Goal: Navigation & Orientation: Find specific page/section

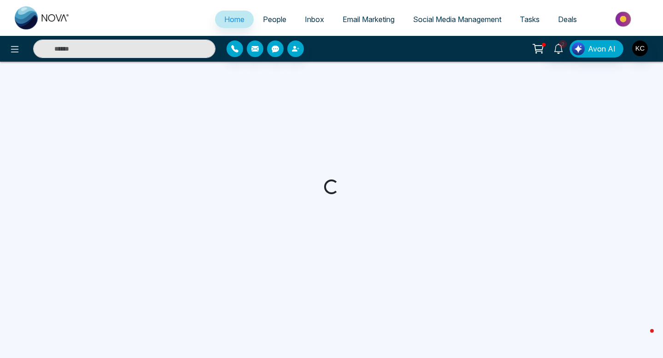
select select "*"
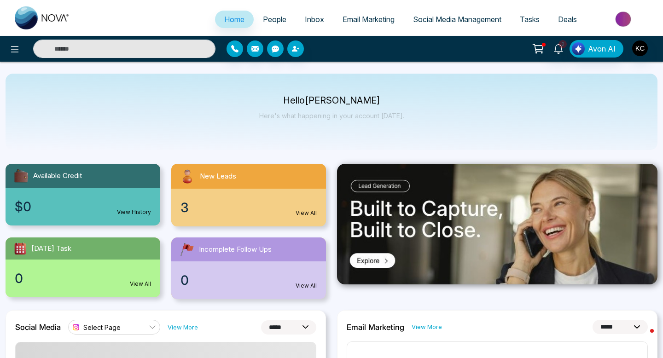
click at [304, 214] on link "View All" at bounding box center [305, 213] width 21 height 8
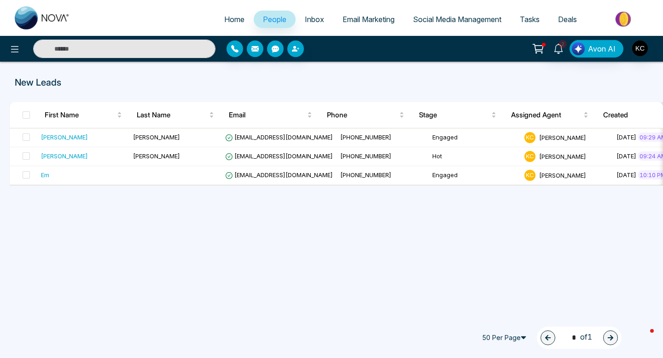
select select "*"
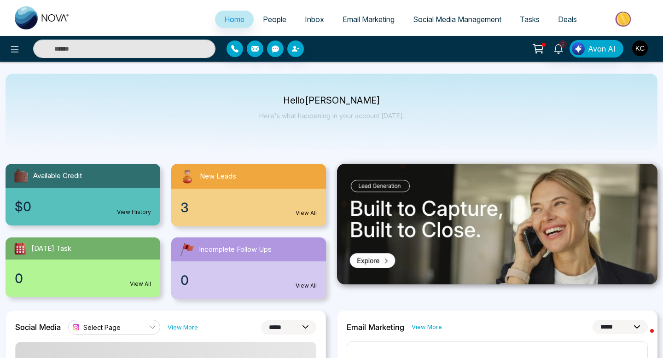
click at [309, 214] on link "View All" at bounding box center [305, 213] width 21 height 8
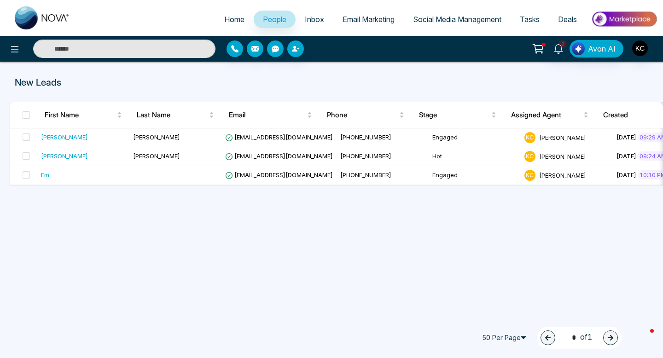
select select "*"
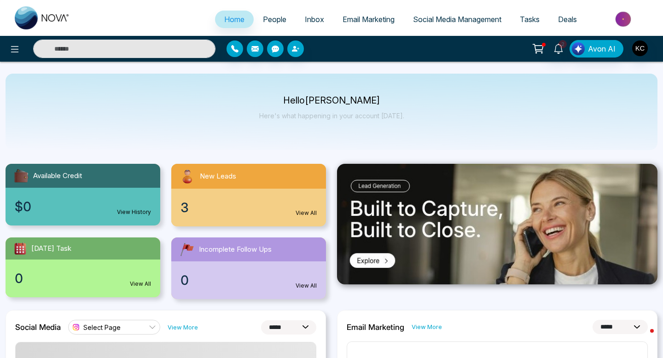
click at [264, 21] on span "People" at bounding box center [274, 19] width 23 height 9
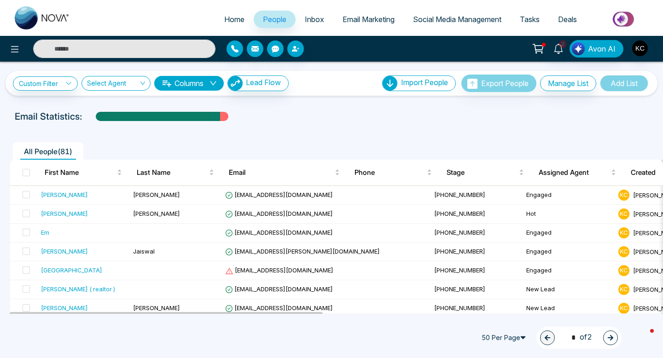
click at [46, 19] on img at bounding box center [42, 17] width 55 height 23
select select "*"
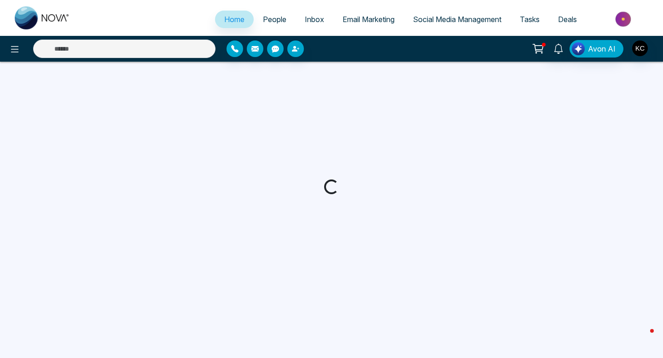
select select "*"
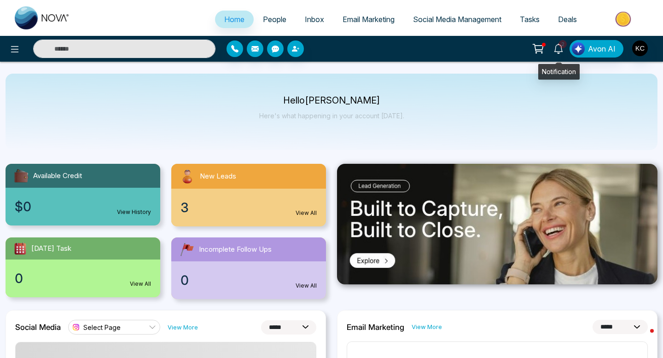
click at [560, 48] on icon at bounding box center [558, 49] width 10 height 10
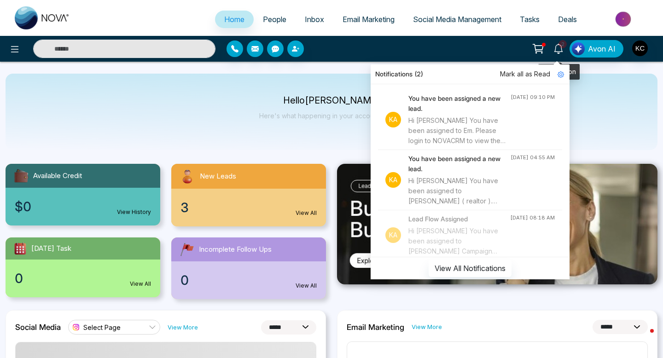
click at [560, 48] on icon at bounding box center [558, 49] width 10 height 10
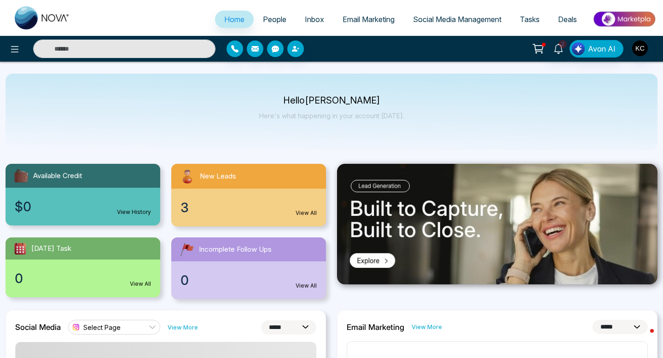
click at [537, 51] on icon at bounding box center [537, 47] width 9 height 7
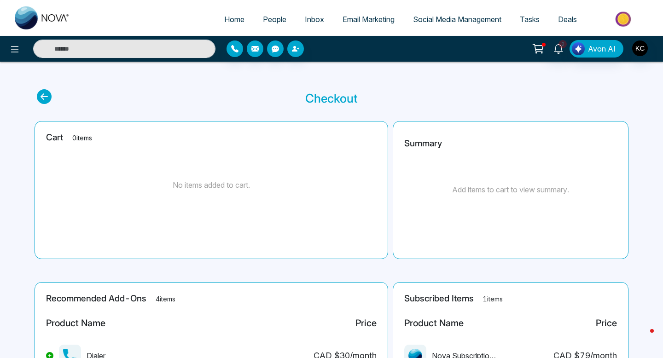
click at [537, 51] on icon at bounding box center [537, 47] width 9 height 7
click at [526, 20] on span "Tasks" at bounding box center [529, 19] width 20 height 9
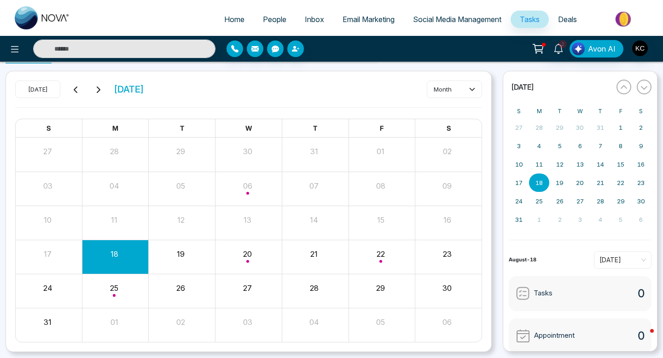
scroll to position [25, 0]
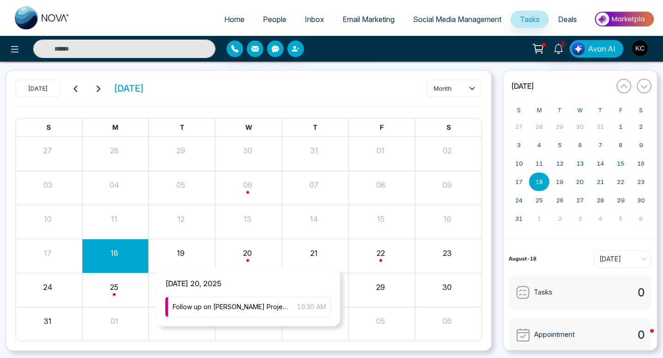
click at [243, 253] on div "Month View" at bounding box center [248, 256] width 67 height 22
click at [225, 305] on span "Follow up on [PERSON_NAME] Project" at bounding box center [230, 307] width 115 height 10
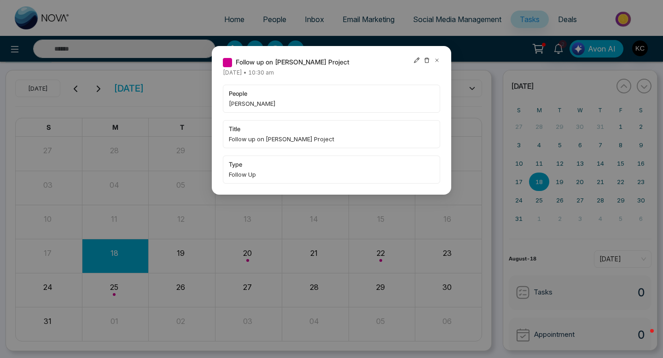
click at [437, 61] on icon at bounding box center [436, 60] width 6 height 6
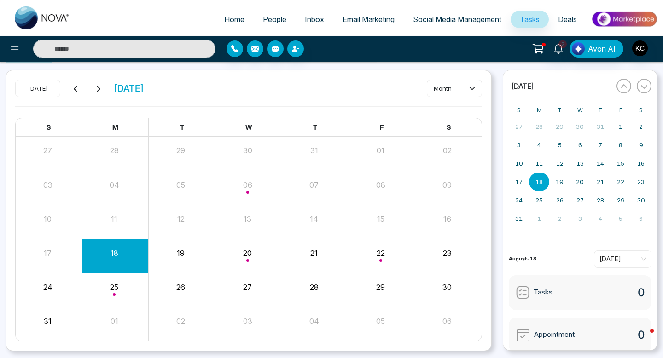
click at [37, 18] on img at bounding box center [42, 17] width 55 height 23
select select "*"
